Goal: Task Accomplishment & Management: Manage account settings

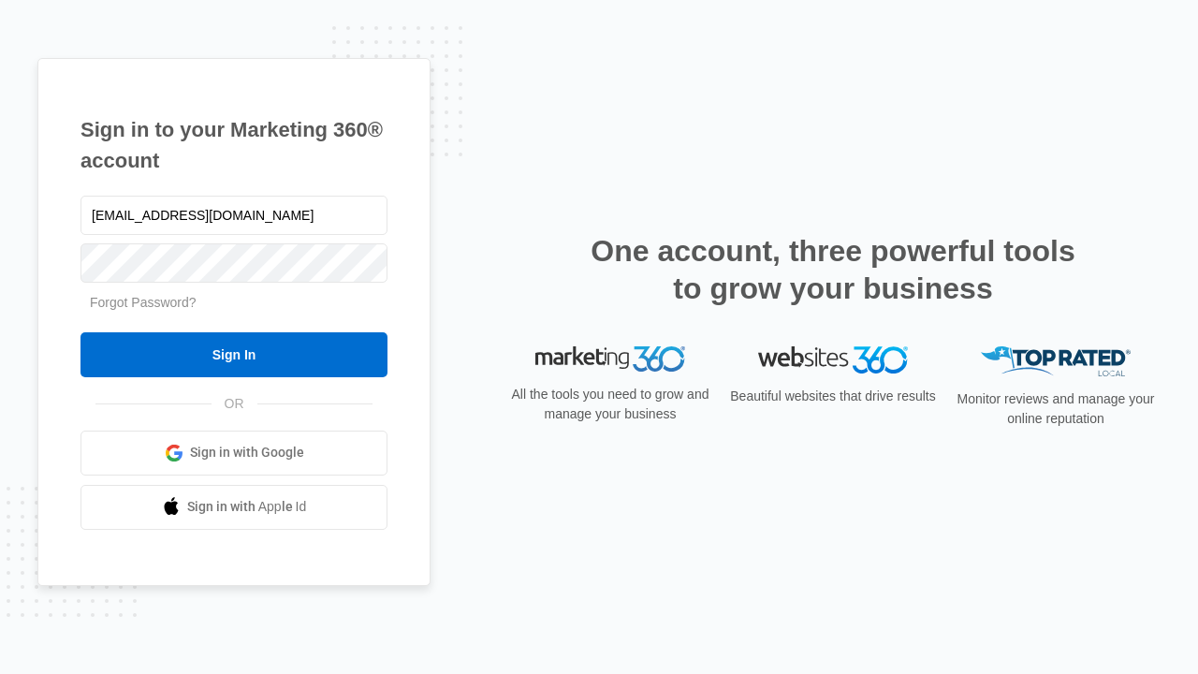
type input "[EMAIL_ADDRESS][DOMAIN_NAME]"
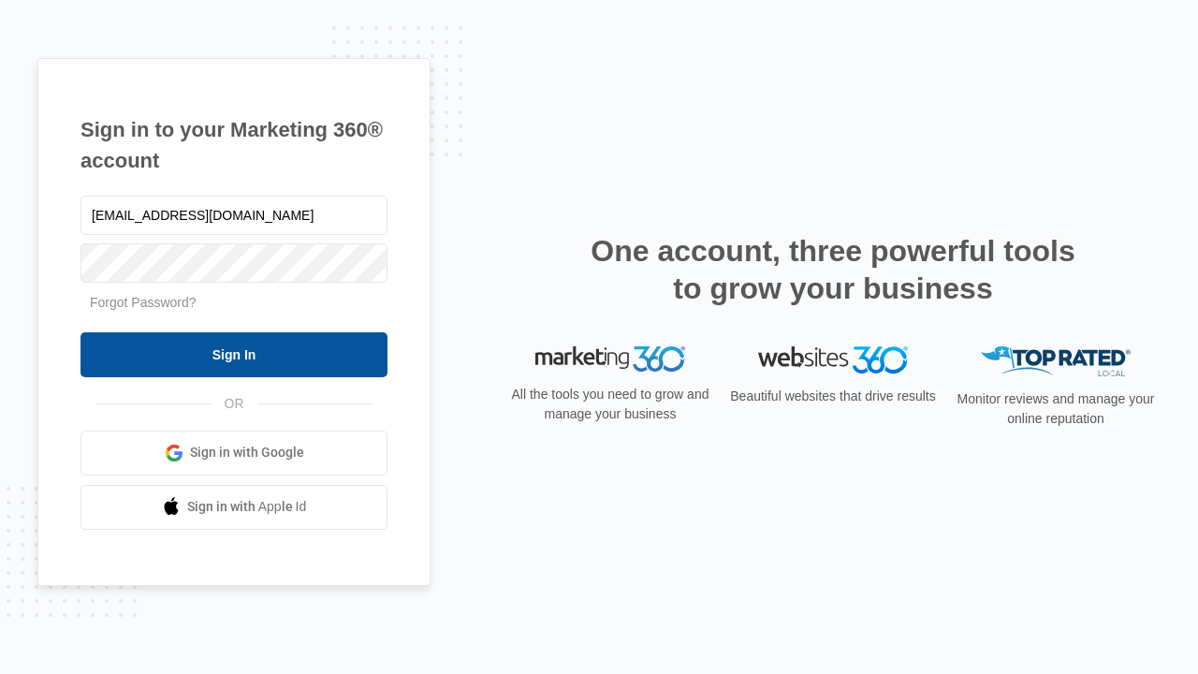
click at [234, 354] on input "Sign In" at bounding box center [233, 354] width 307 height 45
